Goal: Information Seeking & Learning: Learn about a topic

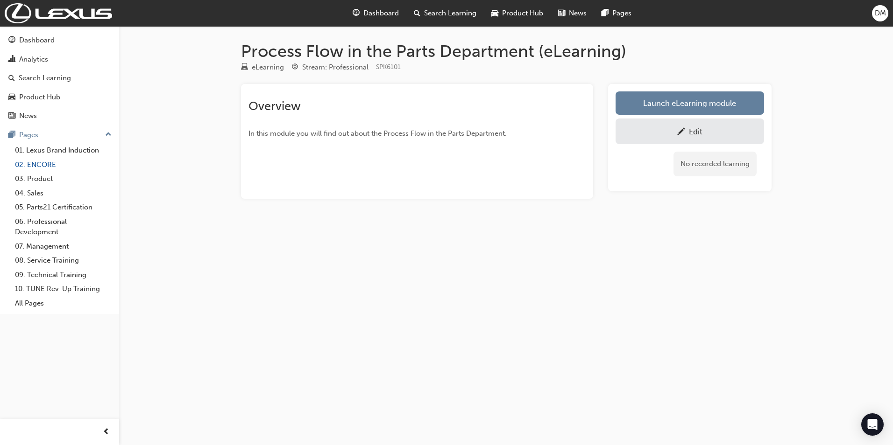
click at [54, 162] on link "02. ENCORE" at bounding box center [63, 165] width 104 height 14
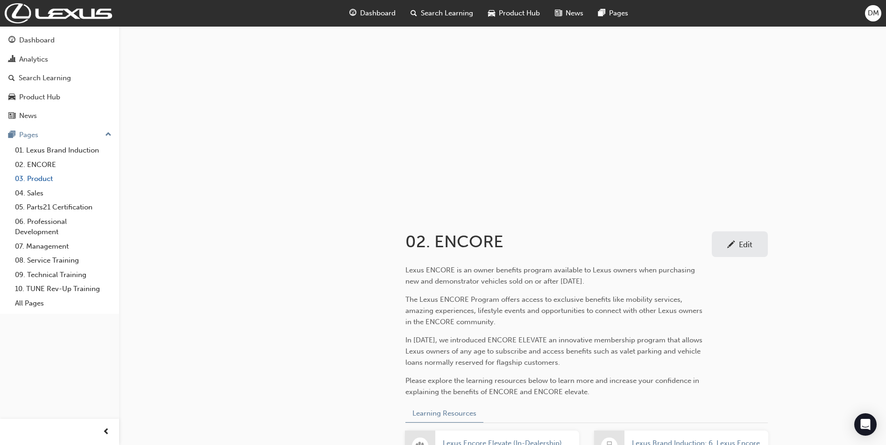
click at [53, 173] on link "03. Product" at bounding box center [63, 179] width 104 height 14
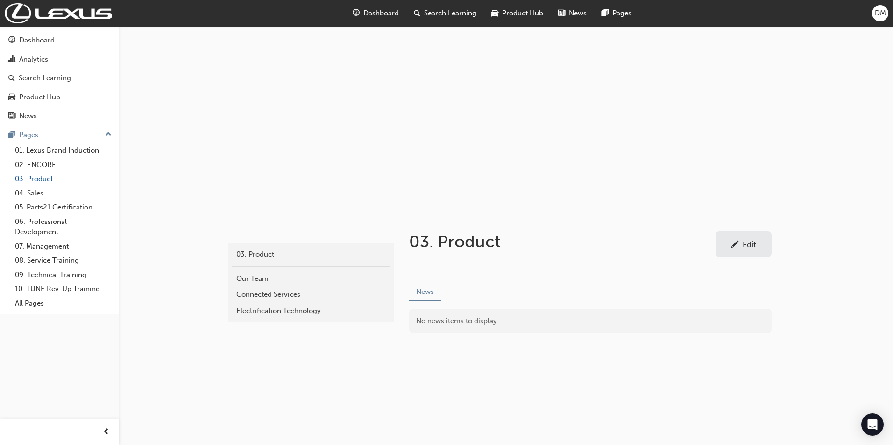
click at [48, 180] on link "03. Product" at bounding box center [63, 179] width 104 height 14
click at [38, 193] on link "04. Sales" at bounding box center [63, 193] width 104 height 14
click at [40, 206] on link "05. Parts21 Certification" at bounding box center [63, 207] width 104 height 14
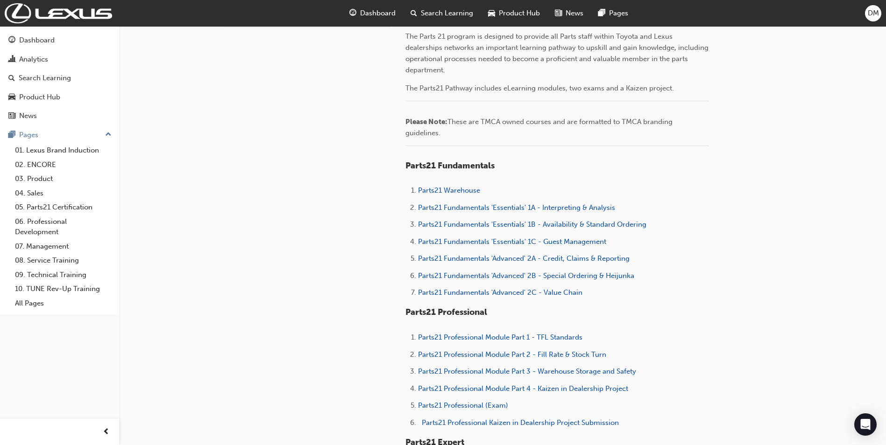
scroll to position [374, 0]
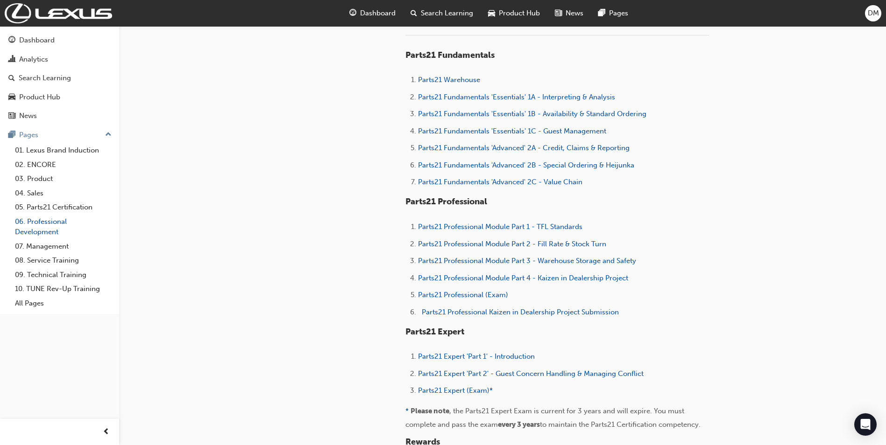
click at [45, 227] on link "06. Professional Development" at bounding box center [63, 227] width 104 height 25
